Goal: Information Seeking & Learning: Learn about a topic

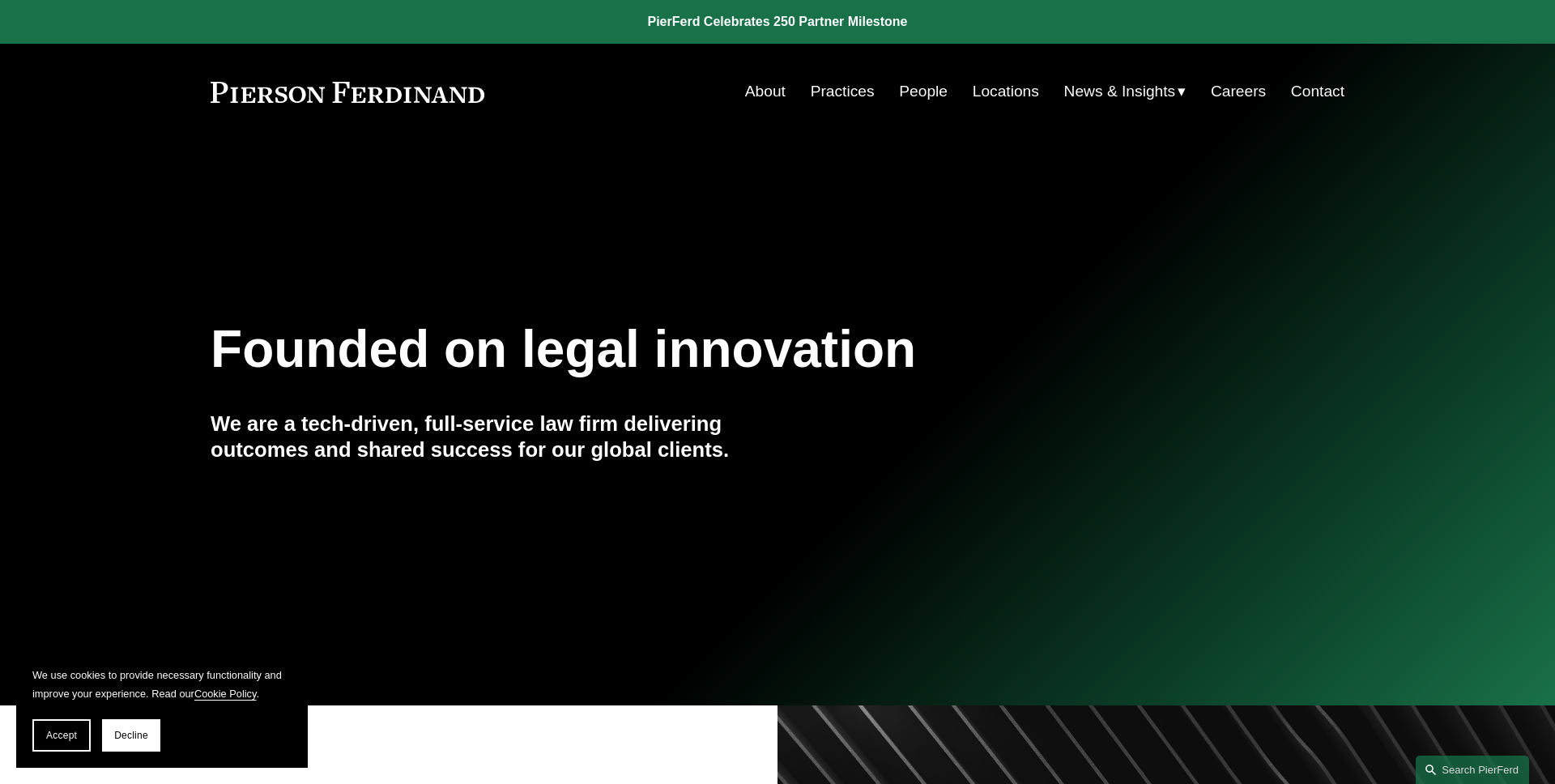
click at [54, 730] on span "Accept" at bounding box center [62, 736] width 31 height 12
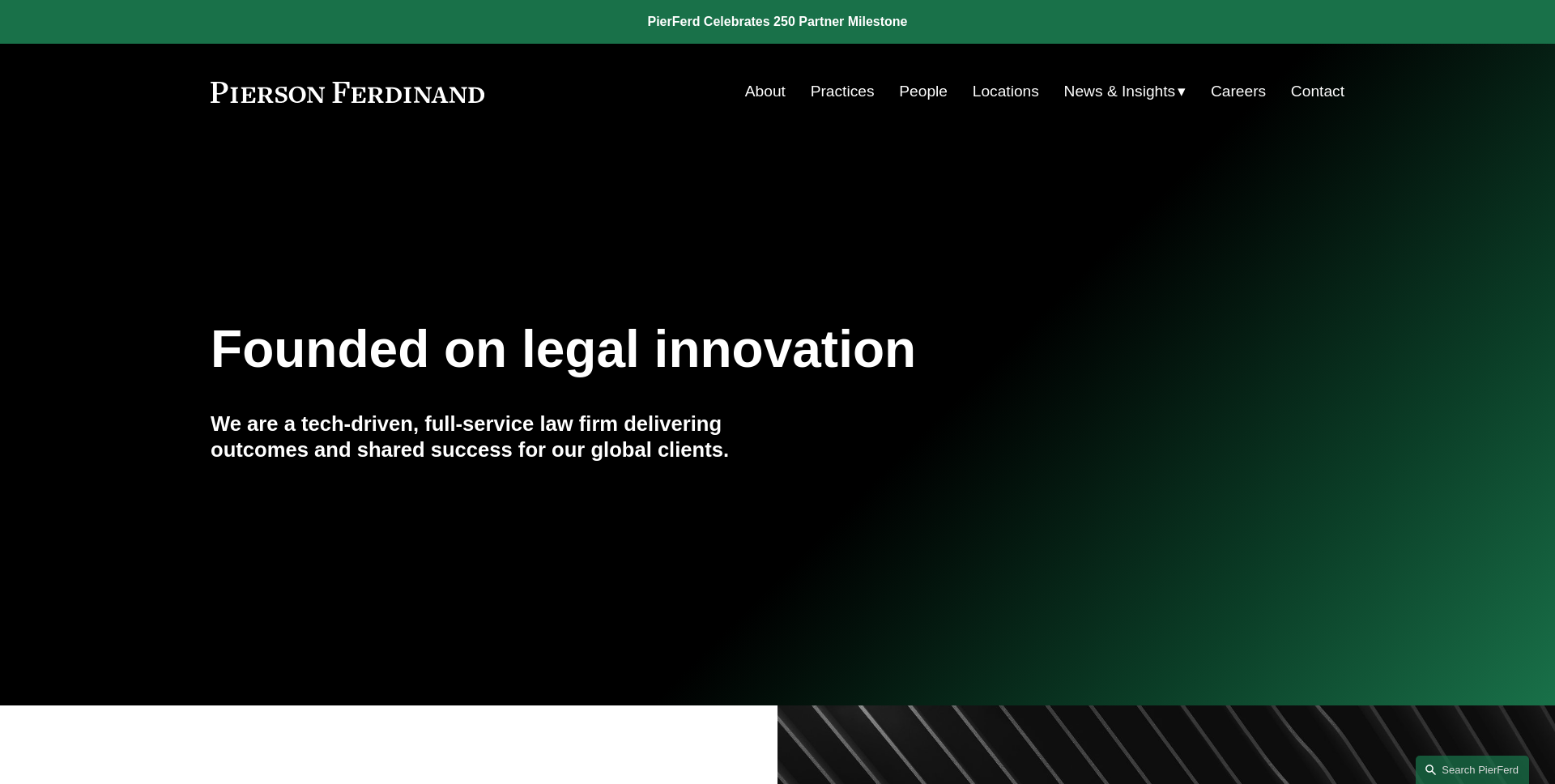
click at [925, 101] on link "People" at bounding box center [923, 91] width 48 height 31
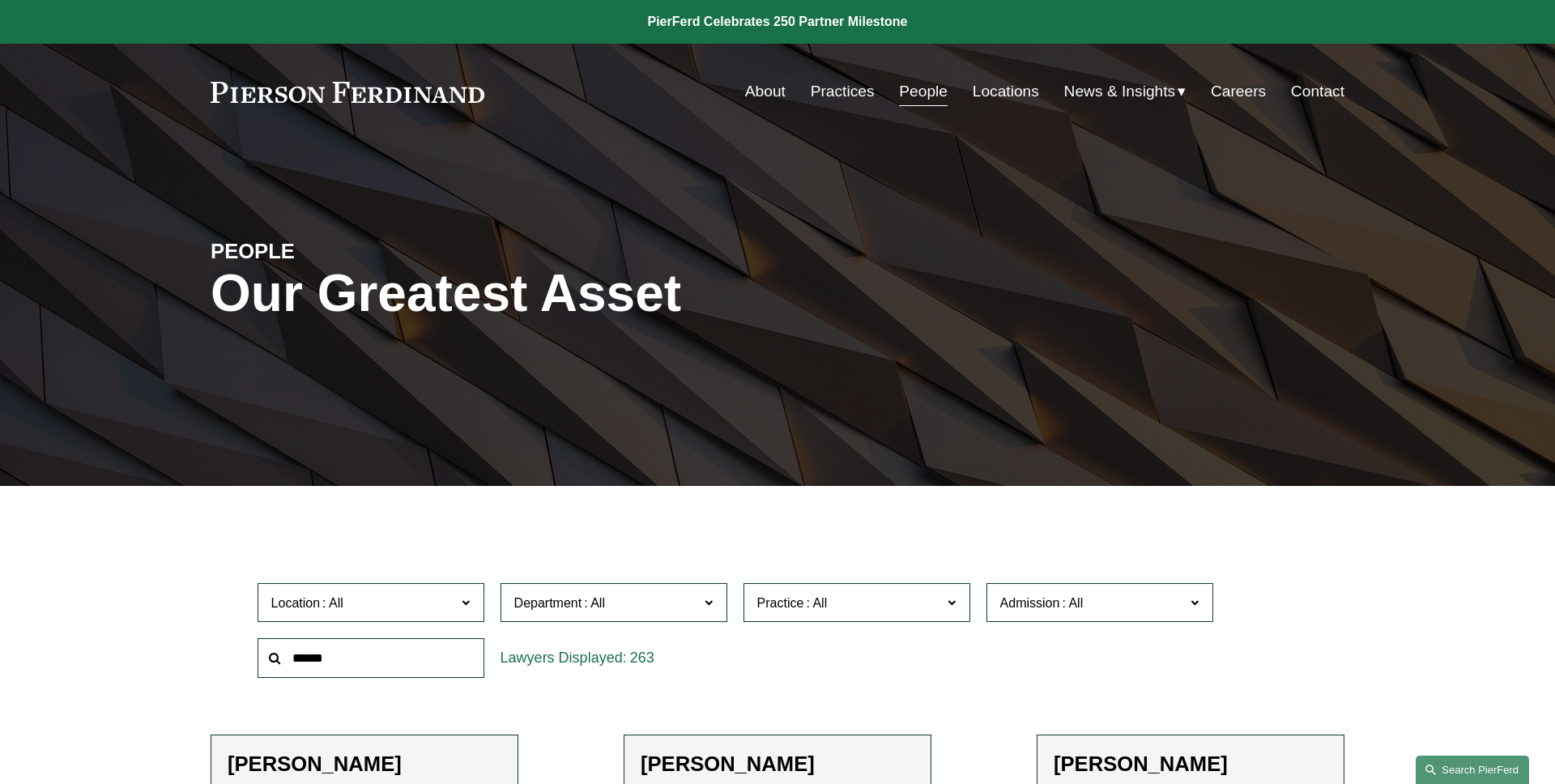
click at [1474, 764] on link "Search this site" at bounding box center [1473, 770] width 113 height 28
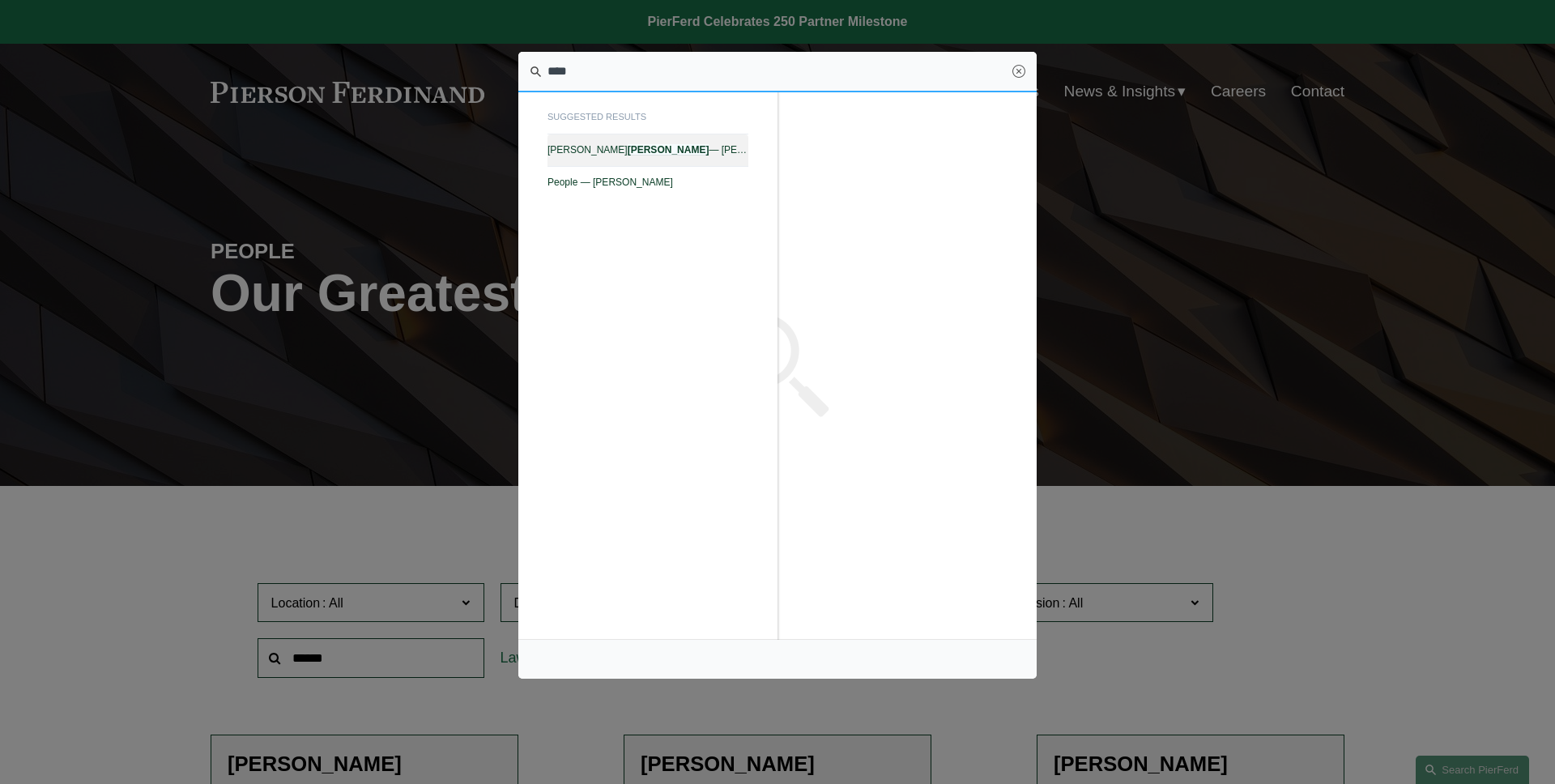
click at [699, 152] on span "R. Bates Lovett — Pierson Ferdinand LLP" at bounding box center [648, 150] width 201 height 12
type input "****"
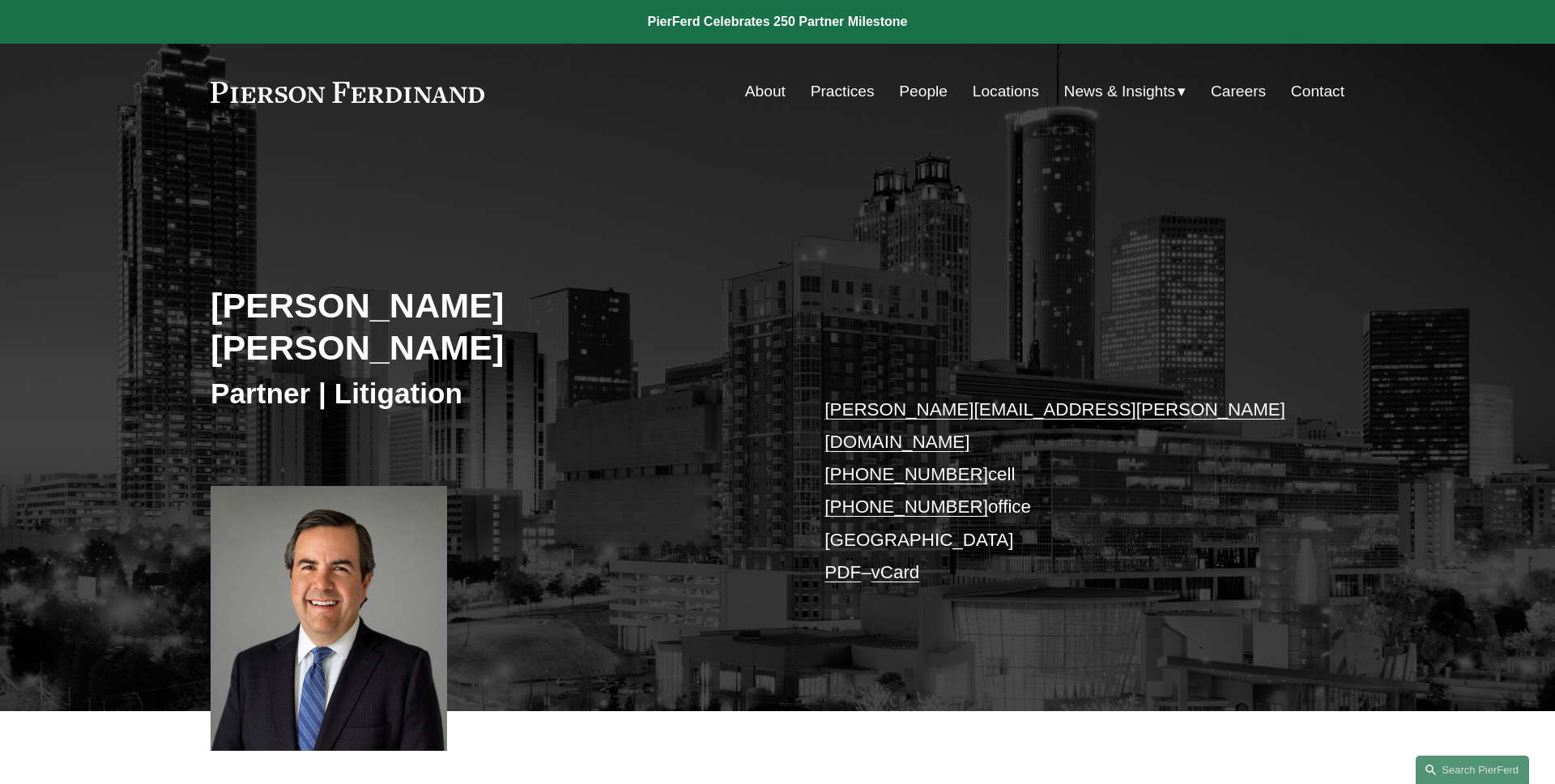
click at [842, 562] on link "PDF" at bounding box center [843, 572] width 37 height 20
click at [306, 303] on h2 "R. Bates Lovett" at bounding box center [494, 327] width 567 height 85
click at [926, 91] on link "People" at bounding box center [923, 91] width 48 height 31
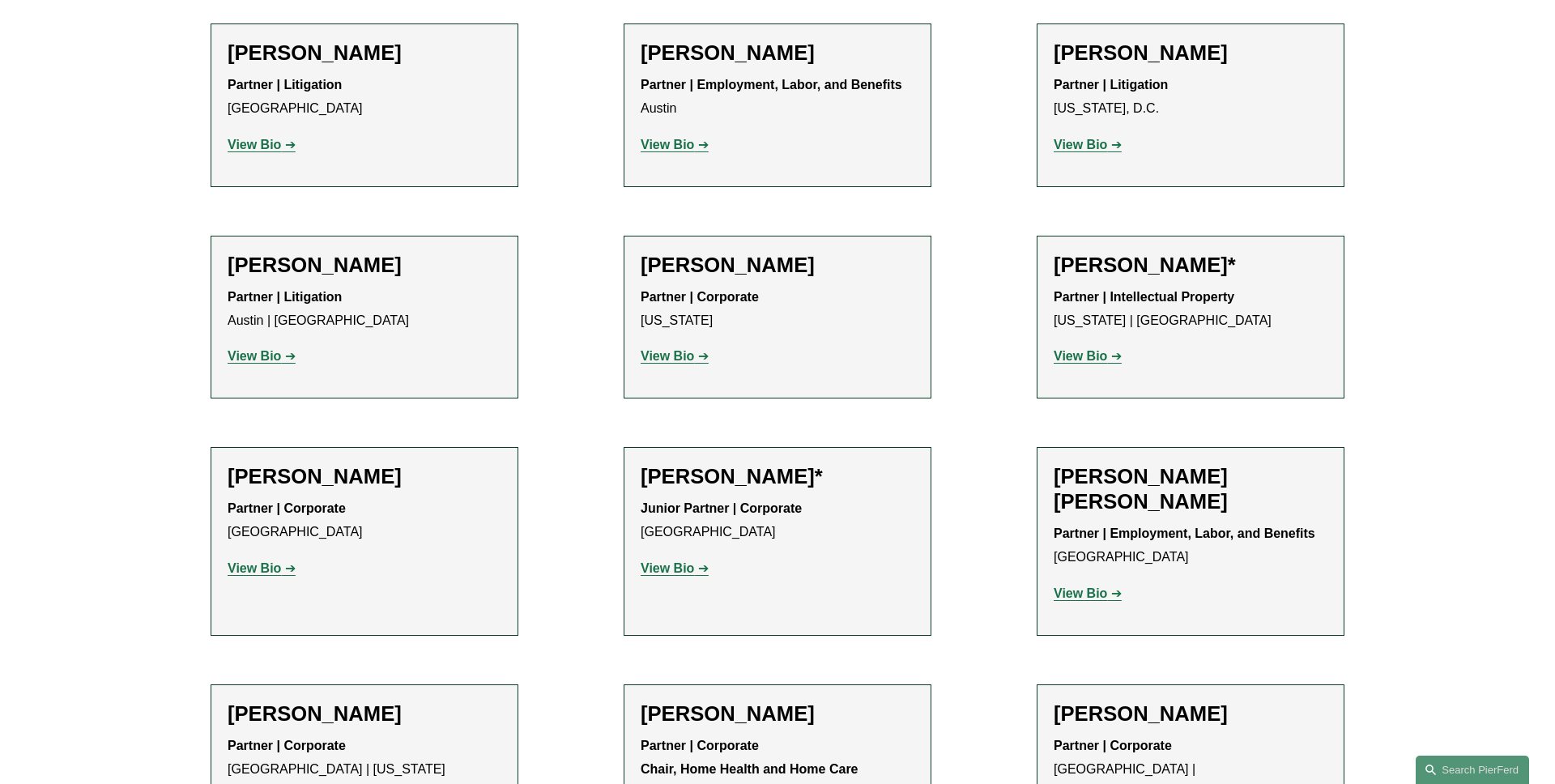
scroll to position [822, 0]
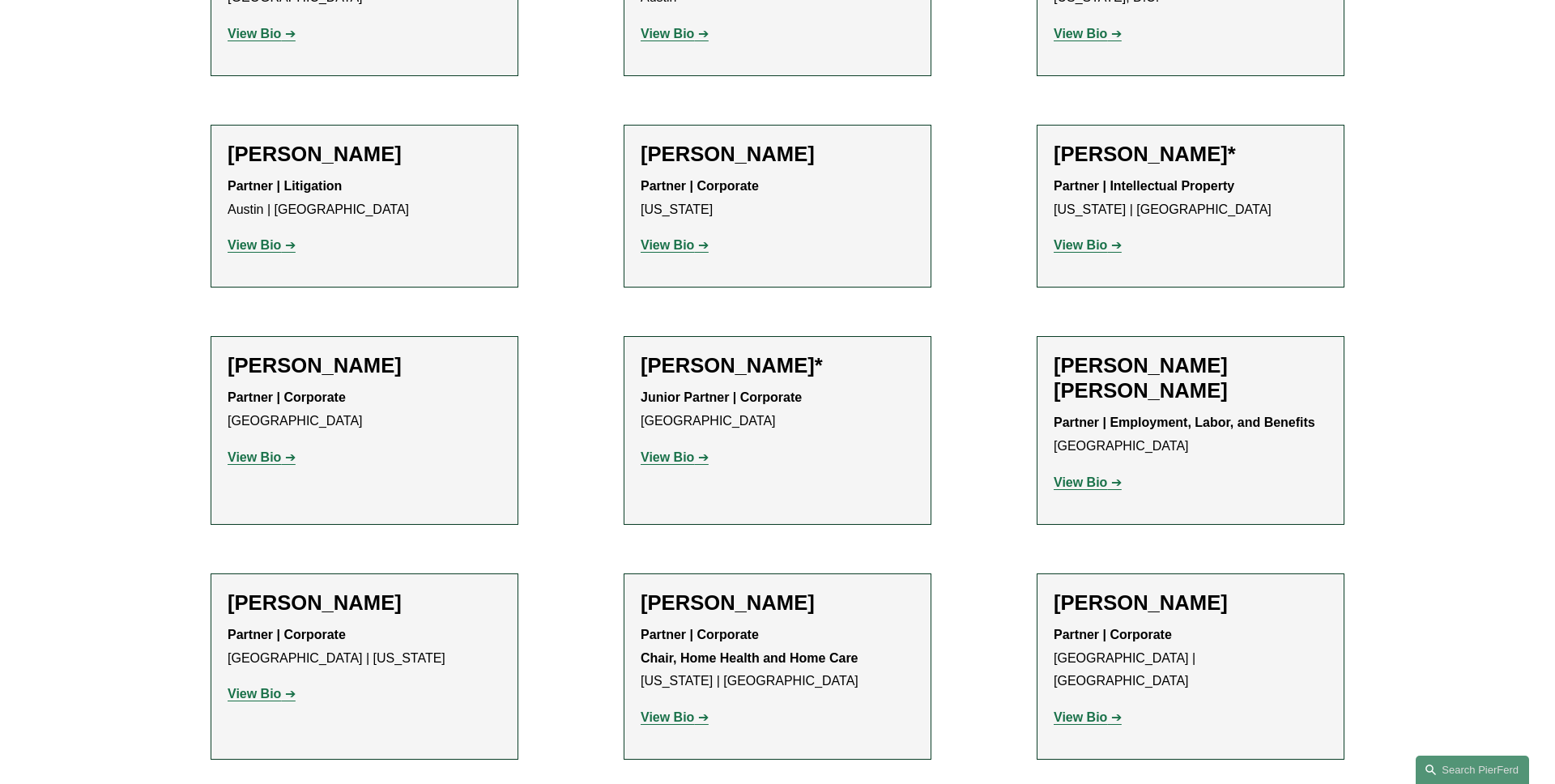
click at [674, 456] on strong "View Bio" at bounding box center [667, 457] width 53 height 14
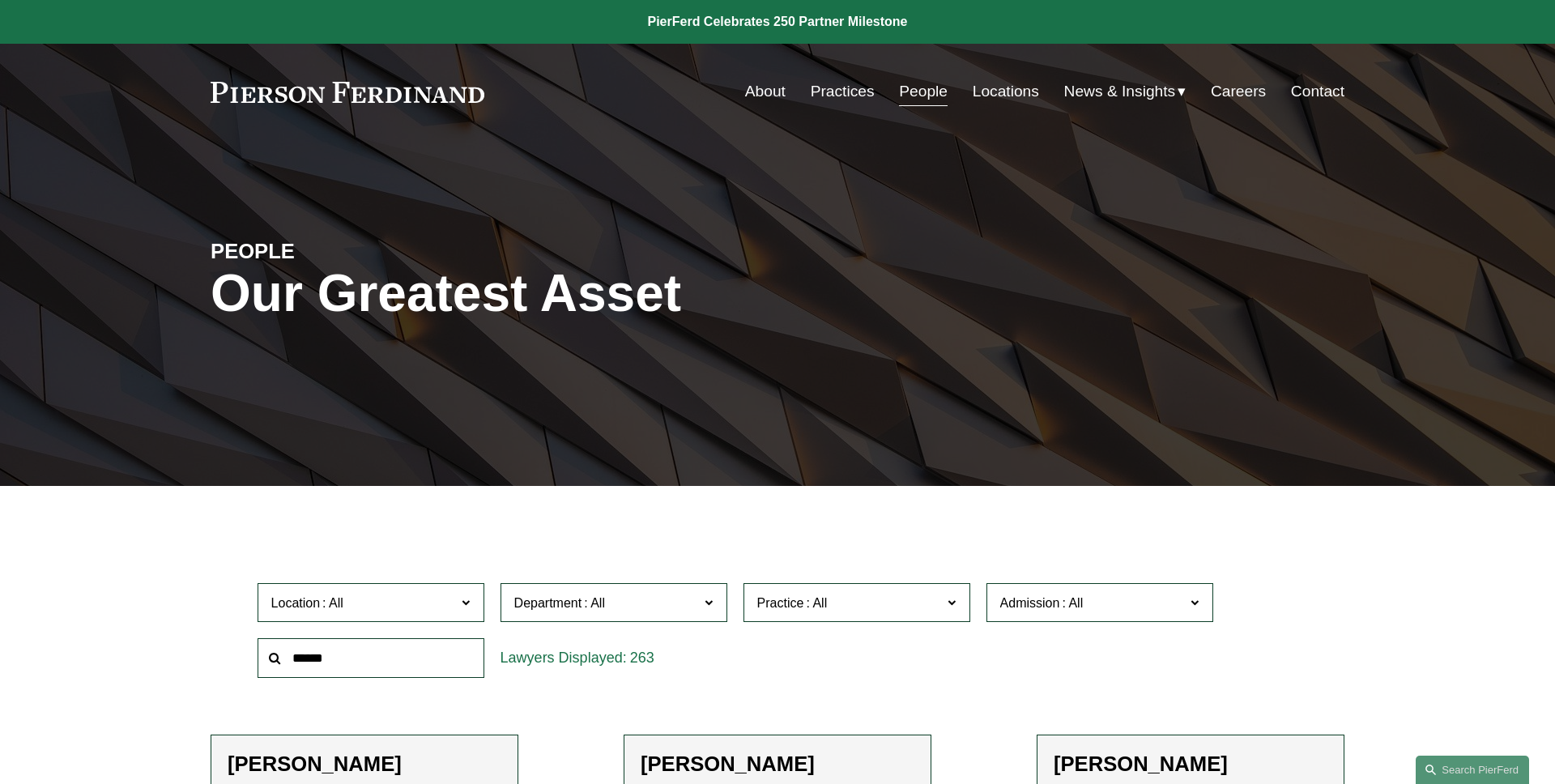
scroll to position [289, 0]
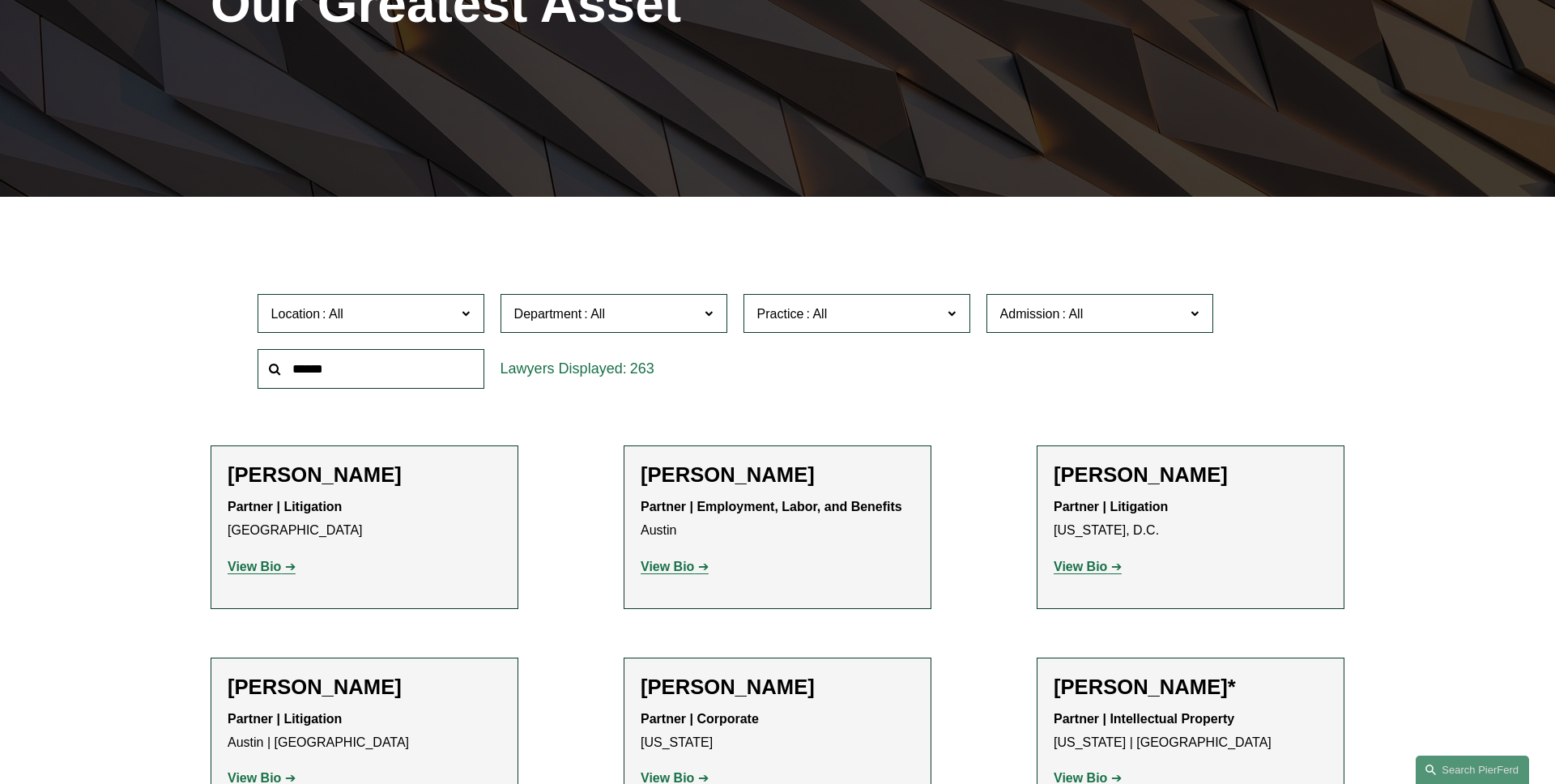
click at [285, 574] on link "View Bio" at bounding box center [262, 566] width 68 height 14
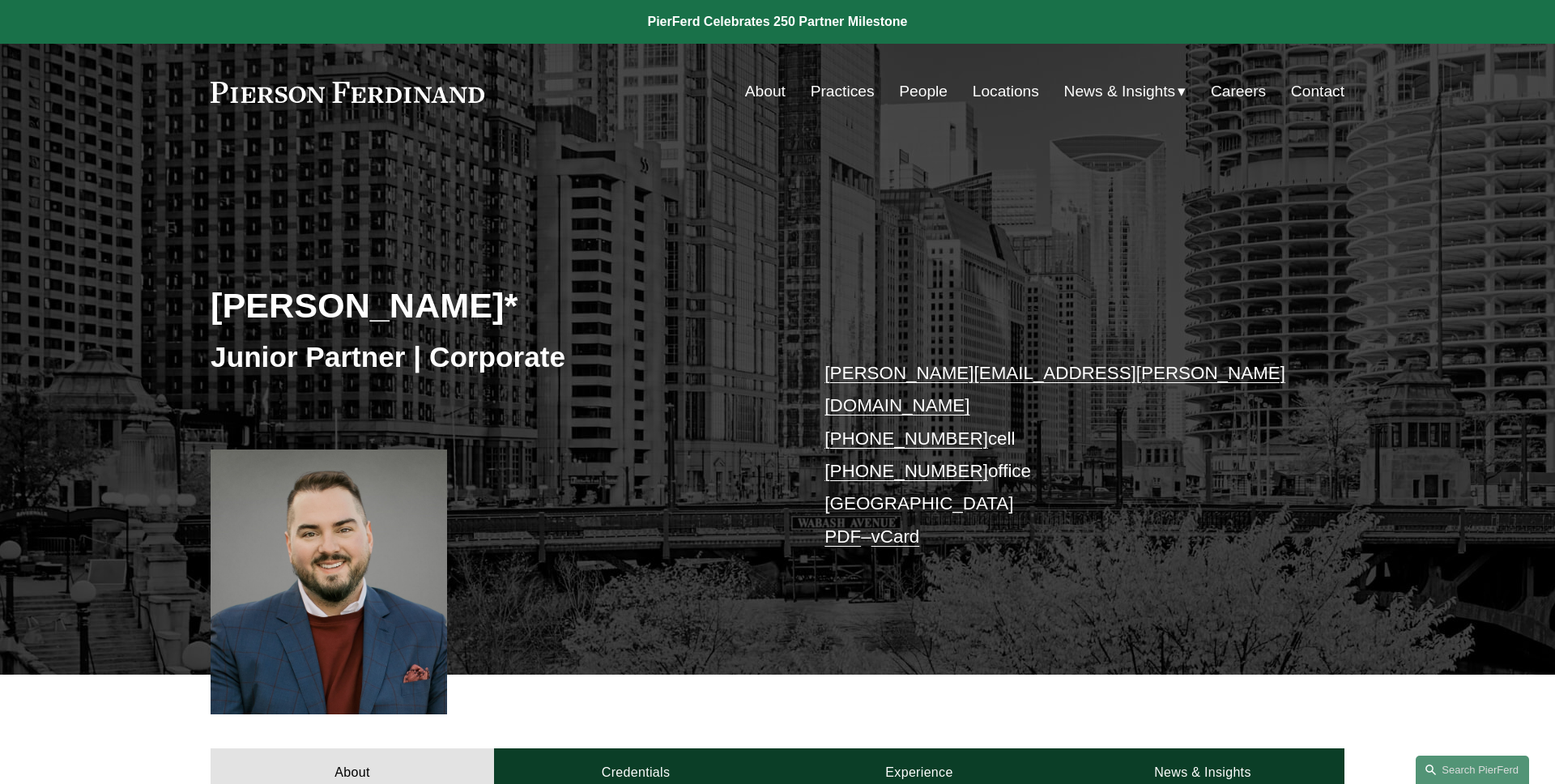
click at [841, 526] on link "PDF" at bounding box center [843, 536] width 37 height 20
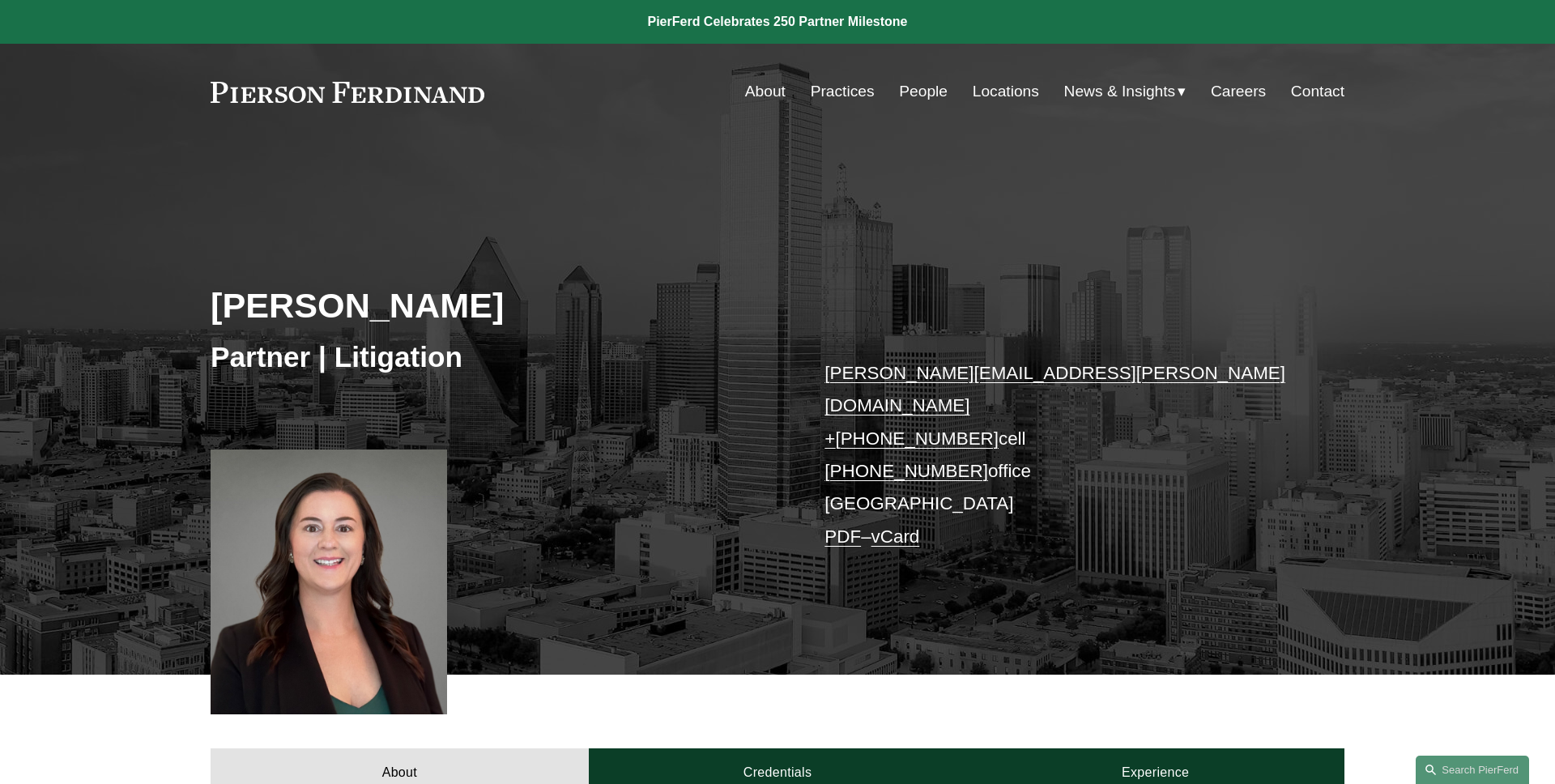
click at [827, 526] on link "PDF" at bounding box center [843, 536] width 37 height 20
click at [320, 169] on div "Katie Ackels Partner | Litigation katie.ackels@pierferd.com + 1.512.663.2641 ce…" at bounding box center [778, 408] width 1555 height 535
click at [240, 127] on div "Skip to Content About Practices People Locations" at bounding box center [778, 91] width 1555 height 96
click at [842, 526] on link "PDF" at bounding box center [843, 536] width 37 height 20
click at [912, 90] on link "People" at bounding box center [923, 91] width 48 height 31
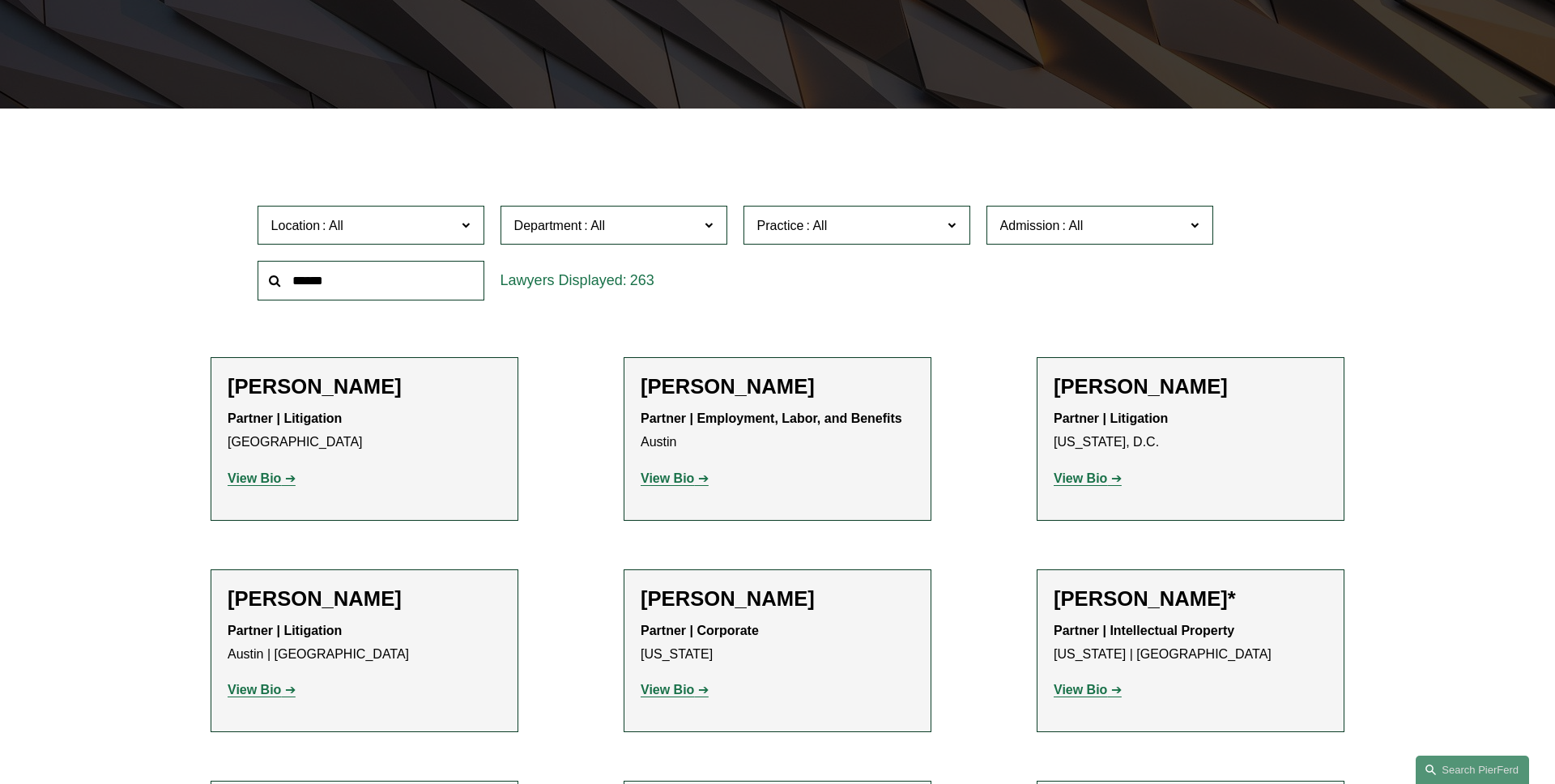
scroll to position [404, 0]
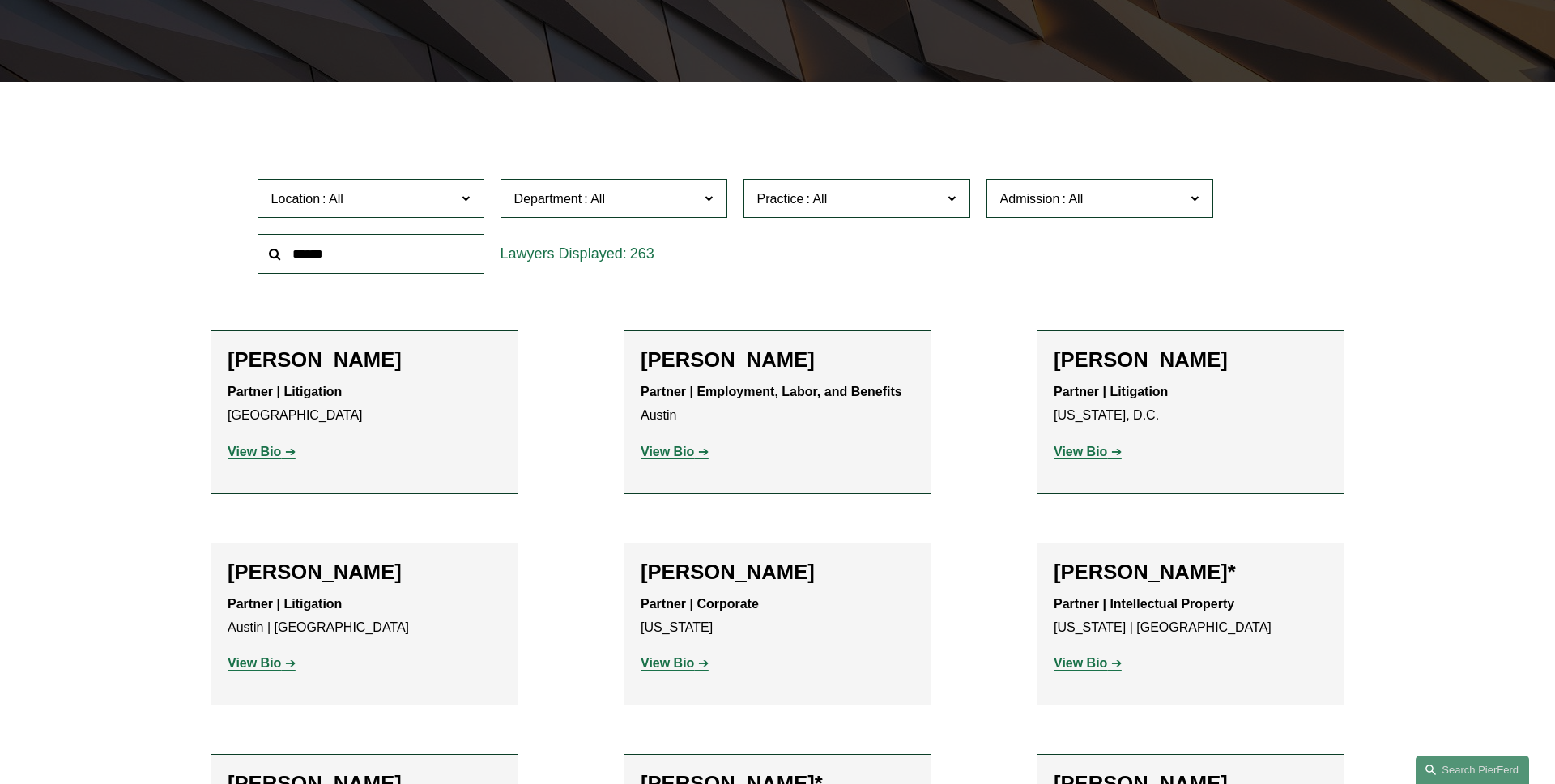
click at [1138, 209] on span "Admission" at bounding box center [1093, 199] width 185 height 22
click at [0, 0] on link "Isle of Man" at bounding box center [0, 0] width 0 height 0
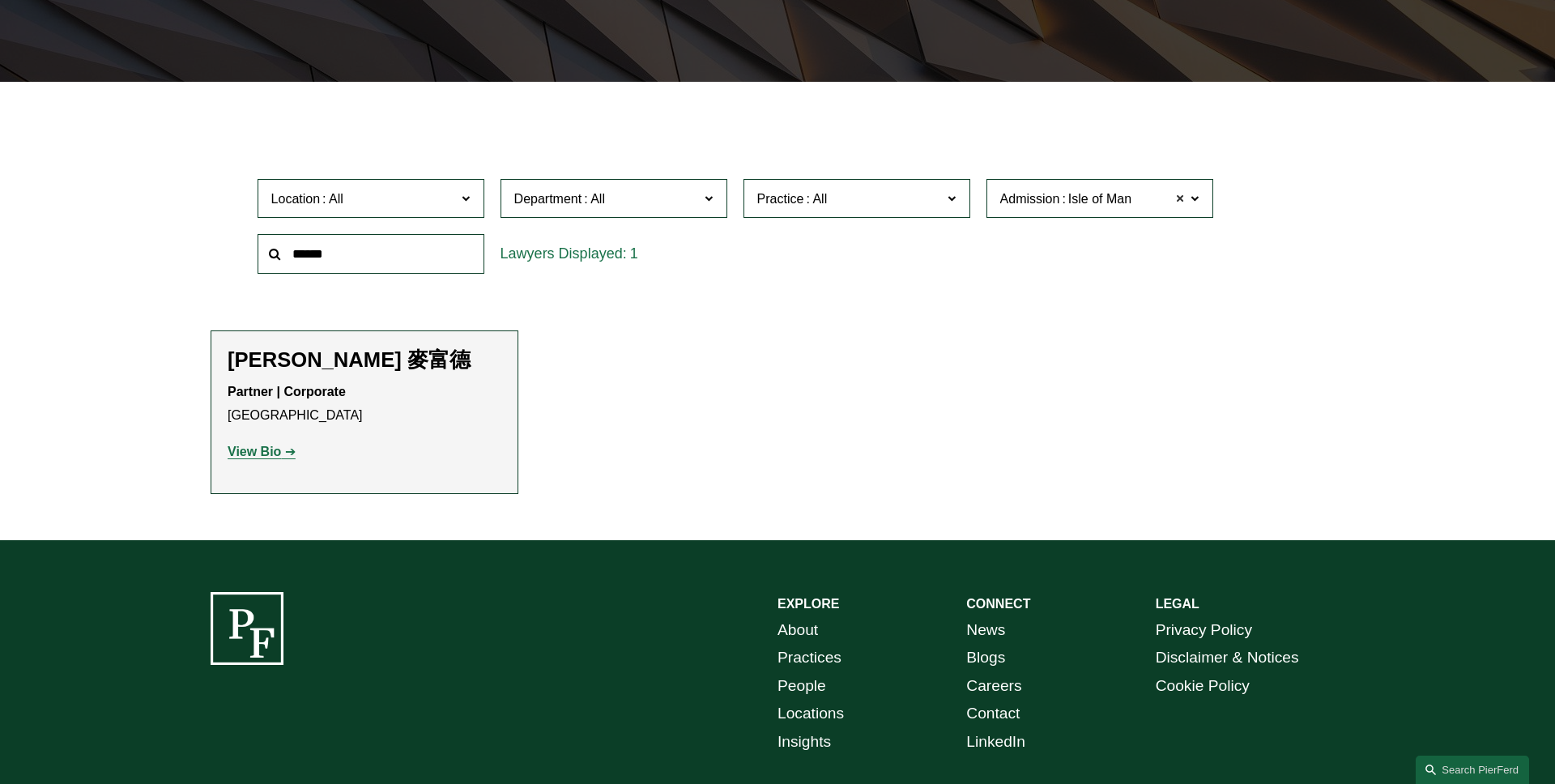
click at [1176, 202] on span at bounding box center [1181, 198] width 10 height 21
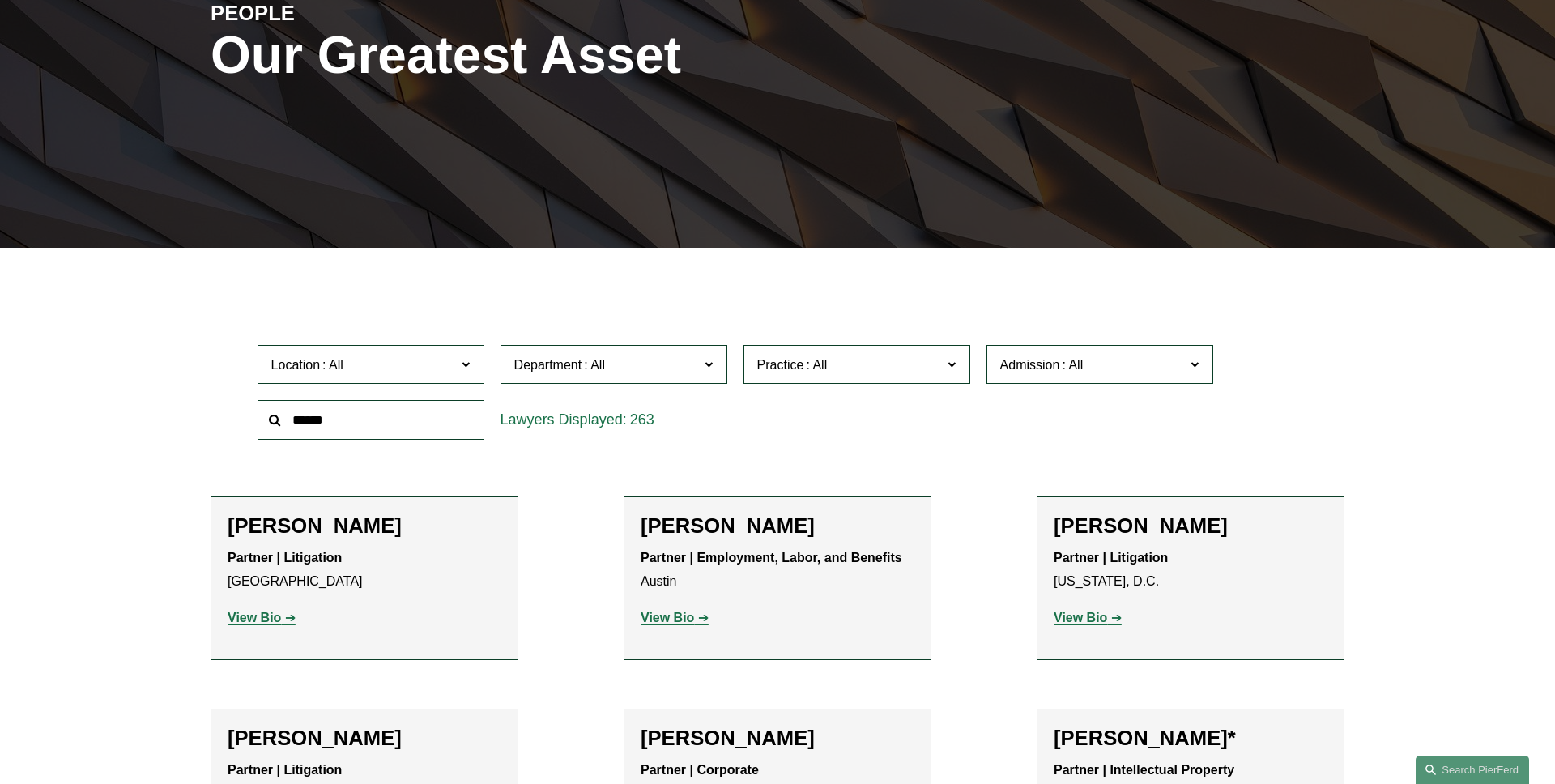
scroll to position [337, 0]
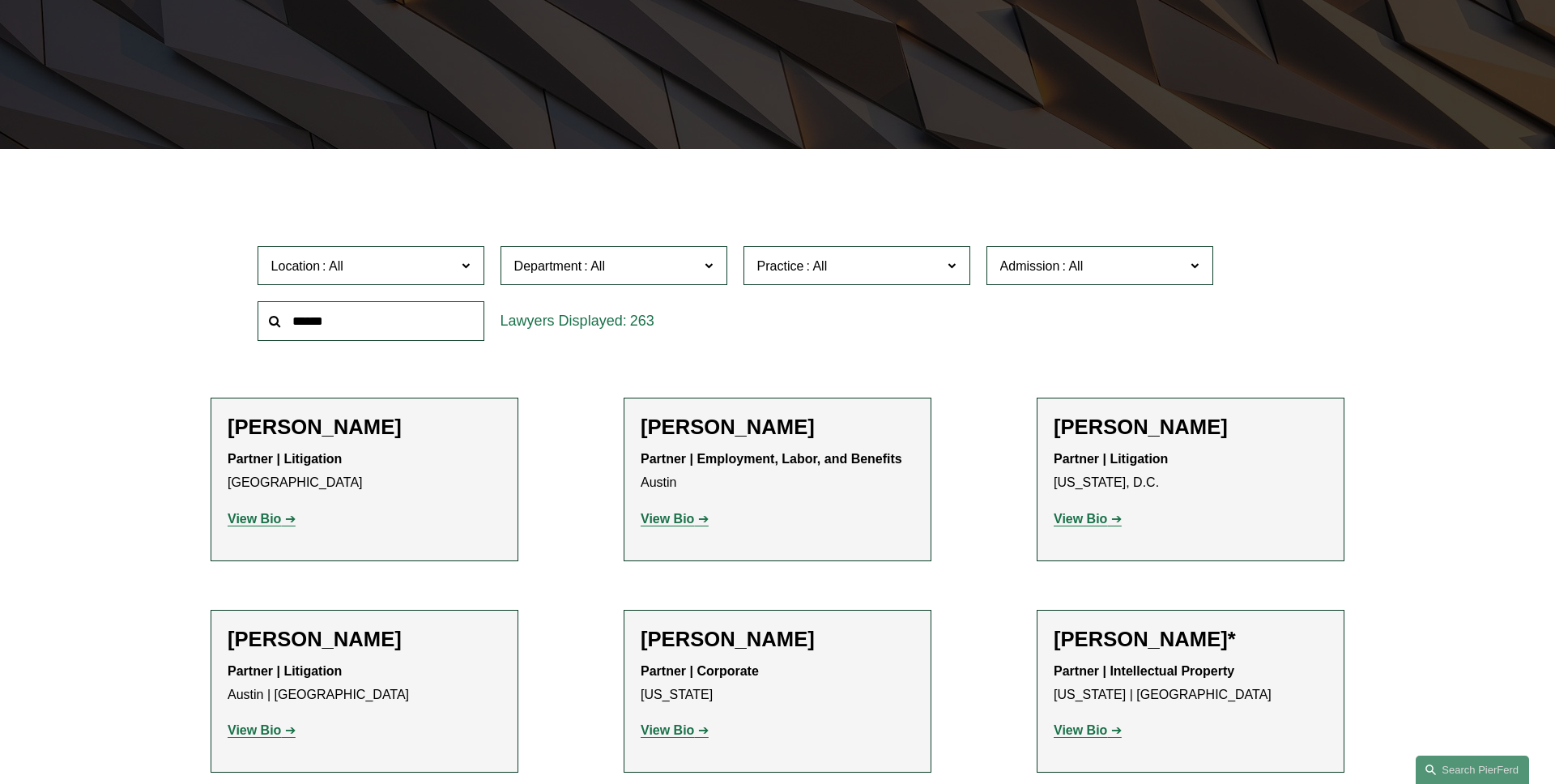
click at [674, 515] on strong "View Bio" at bounding box center [667, 519] width 53 height 14
click at [1072, 255] on span "Admission" at bounding box center [1093, 266] width 185 height 22
click at [0, 0] on link "Maryland" at bounding box center [0, 0] width 0 height 0
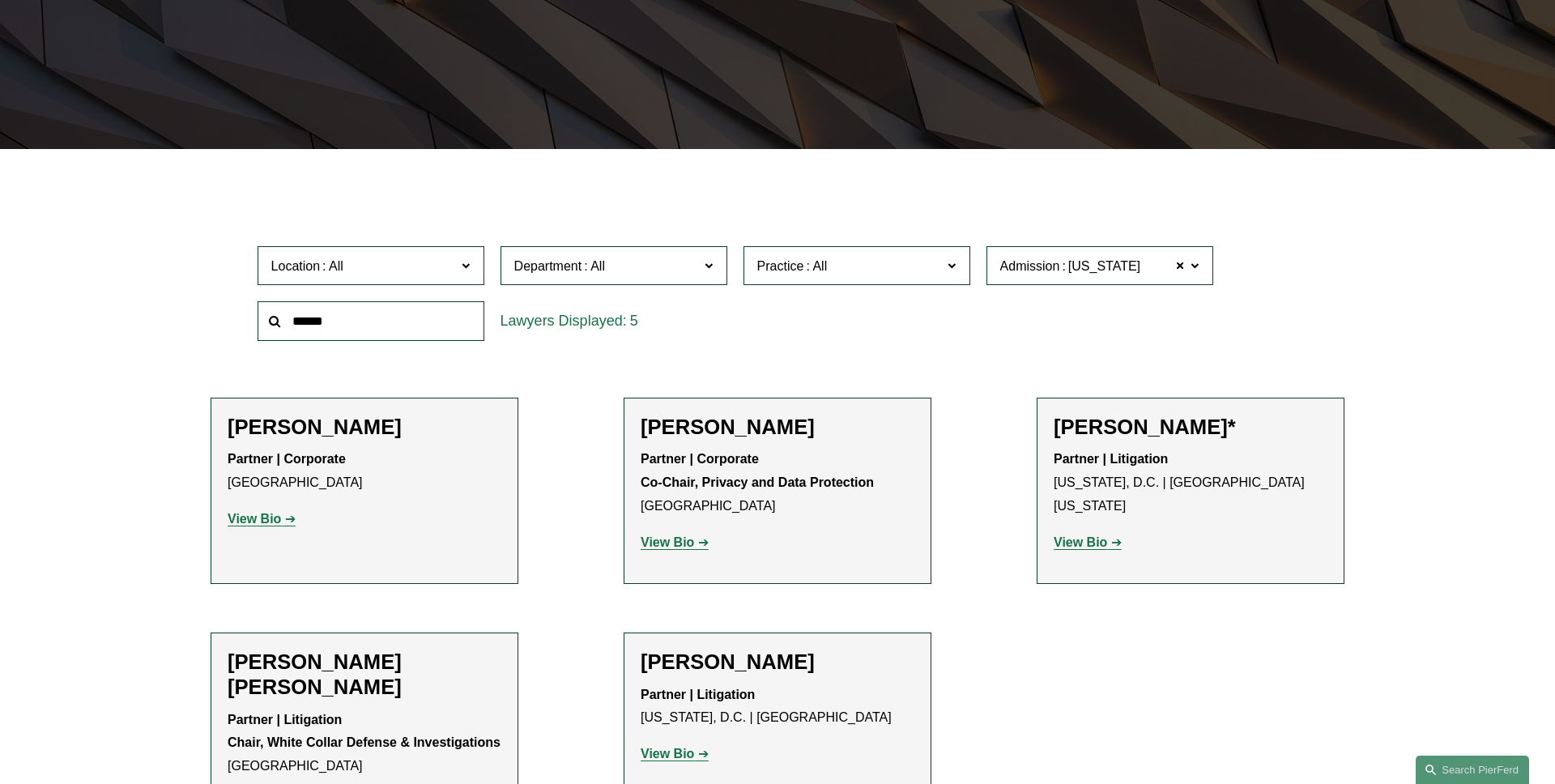
scroll to position [458, 0]
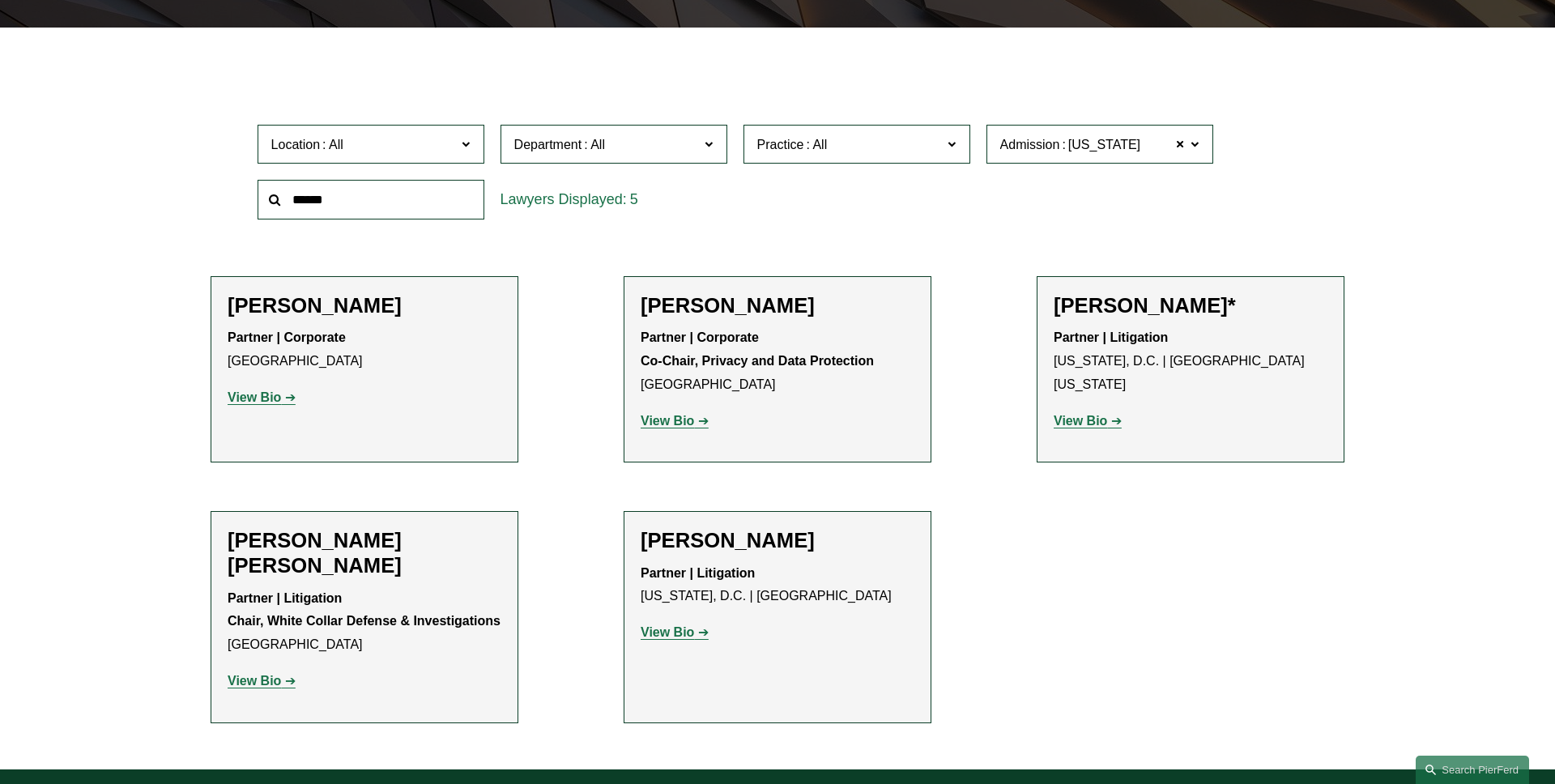
click at [698, 628] on link "View Bio" at bounding box center [674, 632] width 68 height 14
click at [1182, 145] on span at bounding box center [1181, 144] width 10 height 21
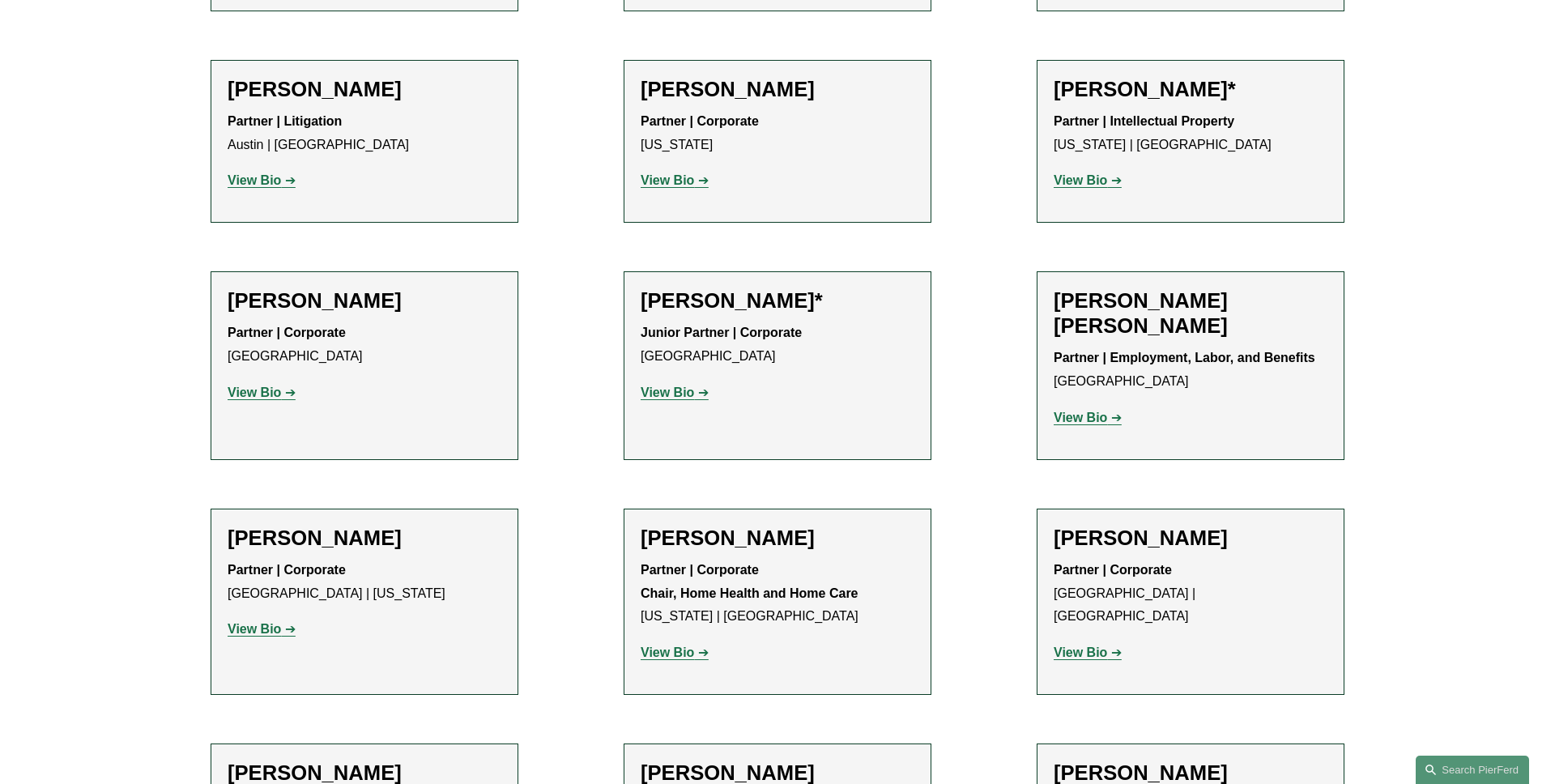
scroll to position [916, 0]
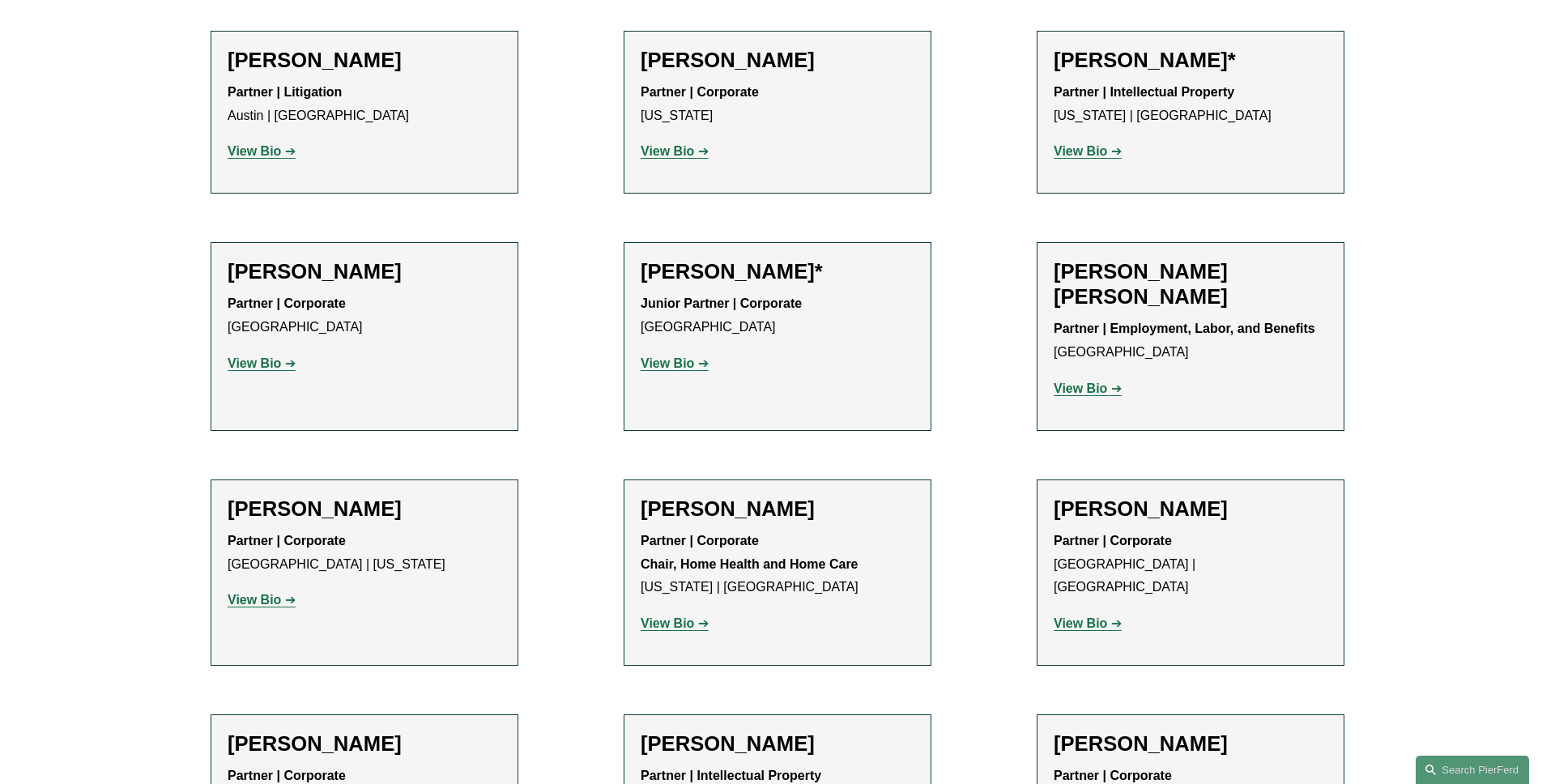
click at [669, 622] on strong "View Bio" at bounding box center [667, 623] width 53 height 14
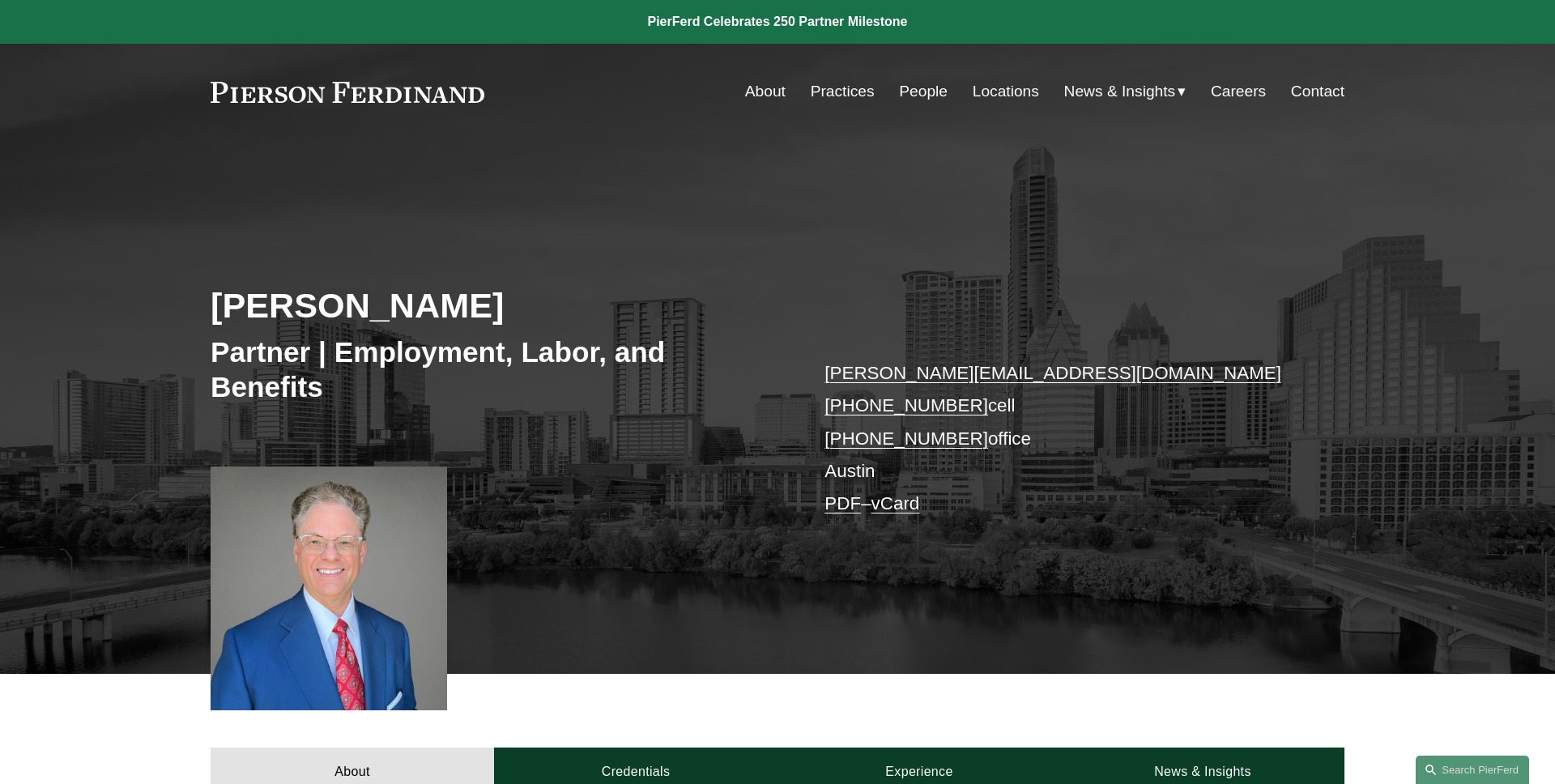
click at [841, 508] on link "PDF" at bounding box center [843, 503] width 37 height 20
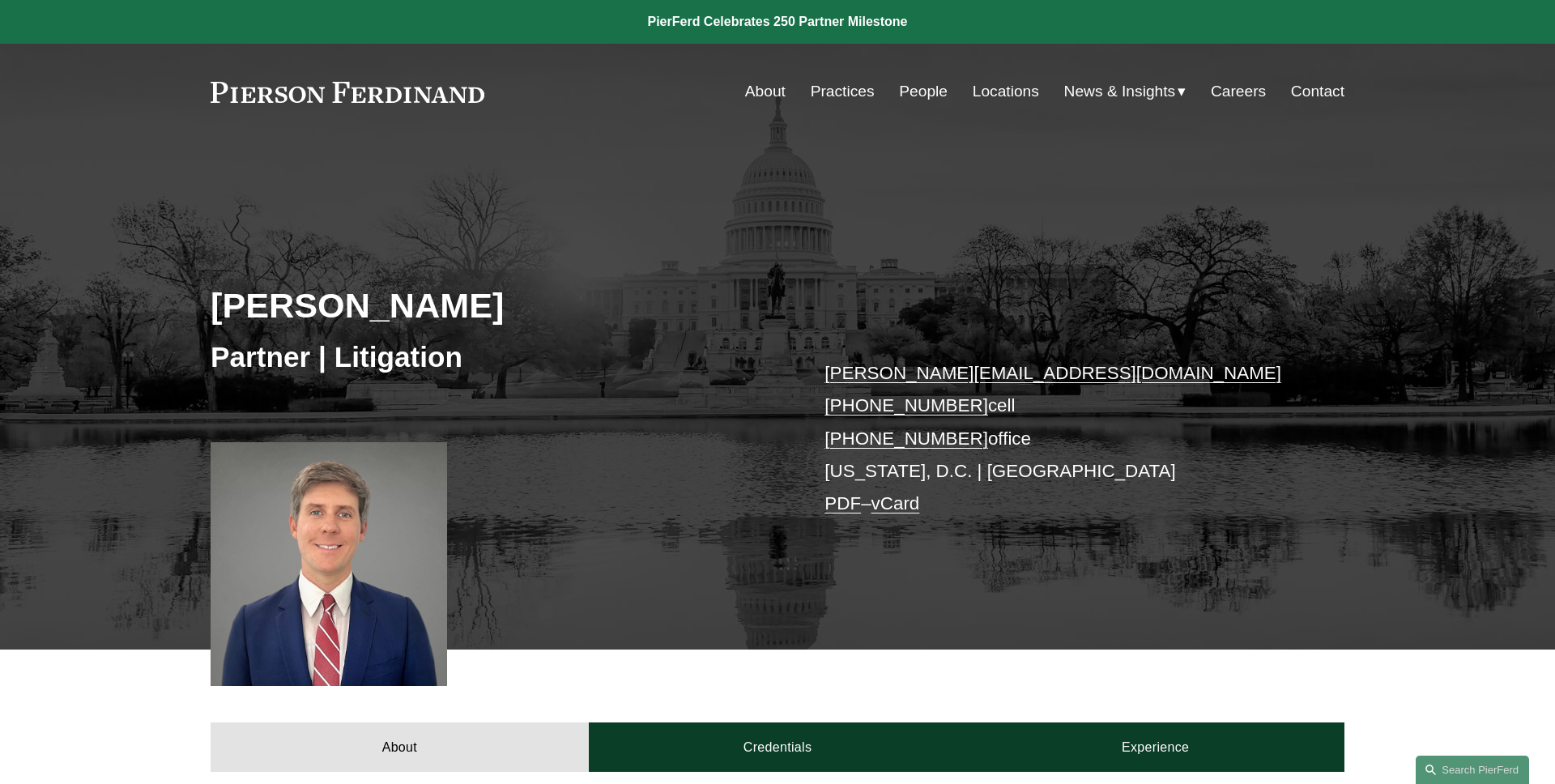
click at [849, 505] on link "PDF" at bounding box center [843, 503] width 37 height 20
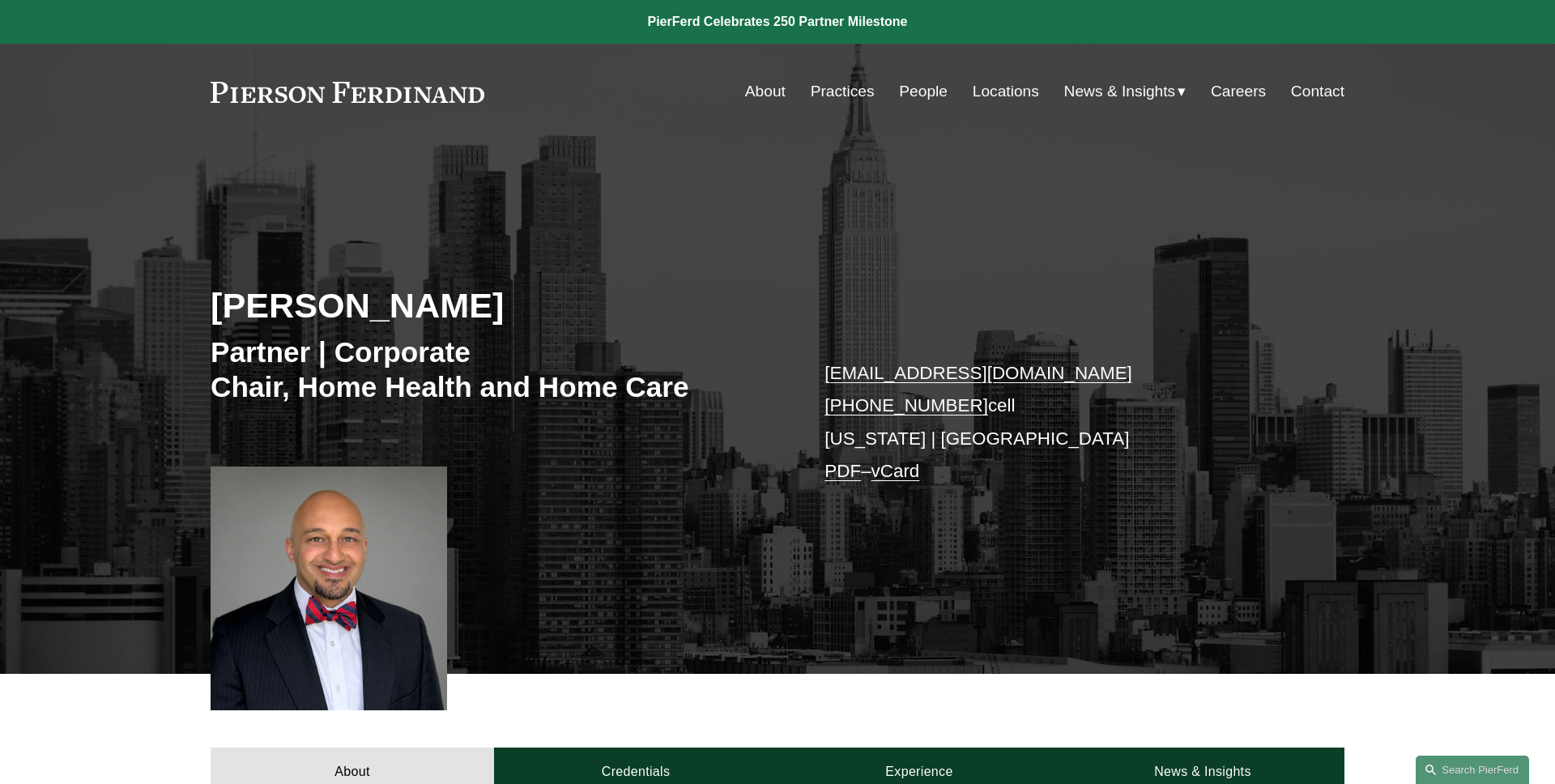
click at [829, 474] on link "PDF" at bounding box center [843, 471] width 37 height 20
click at [516, 269] on div "[PERSON_NAME] Partner | Corporate Chair, Home Health and Home Care [EMAIL_ADDRE…" at bounding box center [778, 430] width 1555 height 487
